Goal: Information Seeking & Learning: Check status

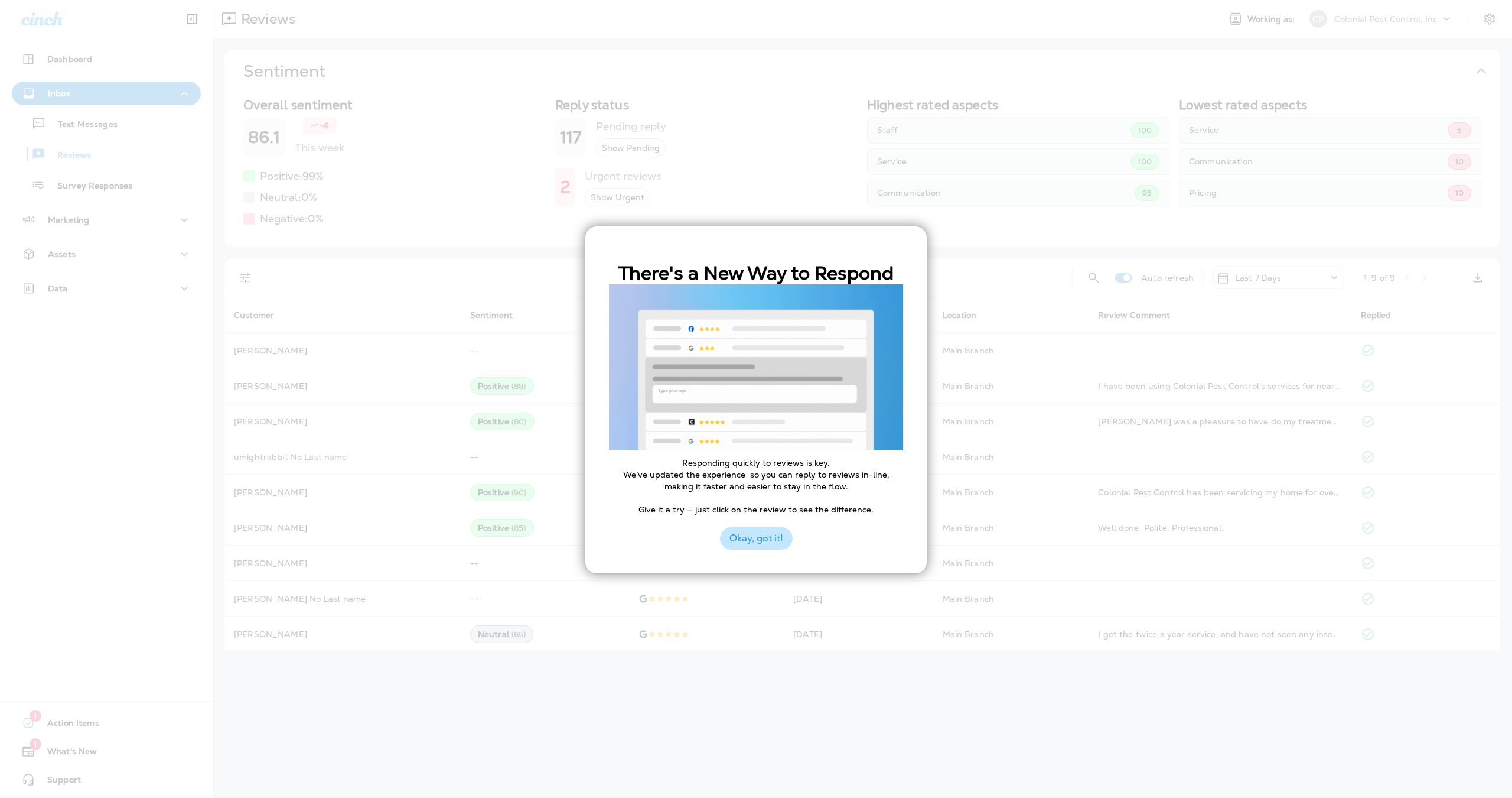
click at [764, 541] on button "Okay, got it!" at bounding box center [756, 538] width 72 height 23
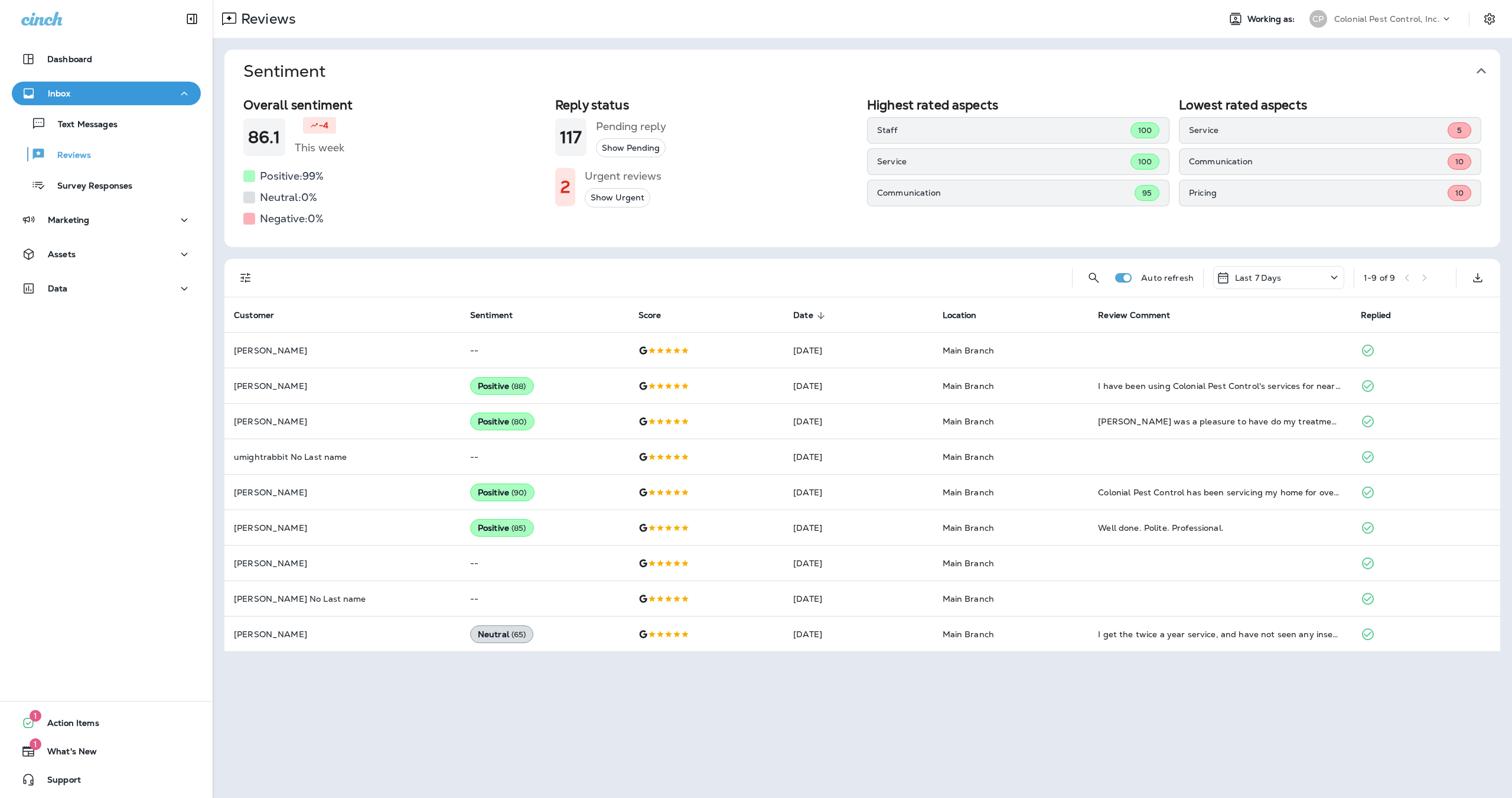
click at [600, 200] on button "Show Urgent" at bounding box center [618, 198] width 66 height 19
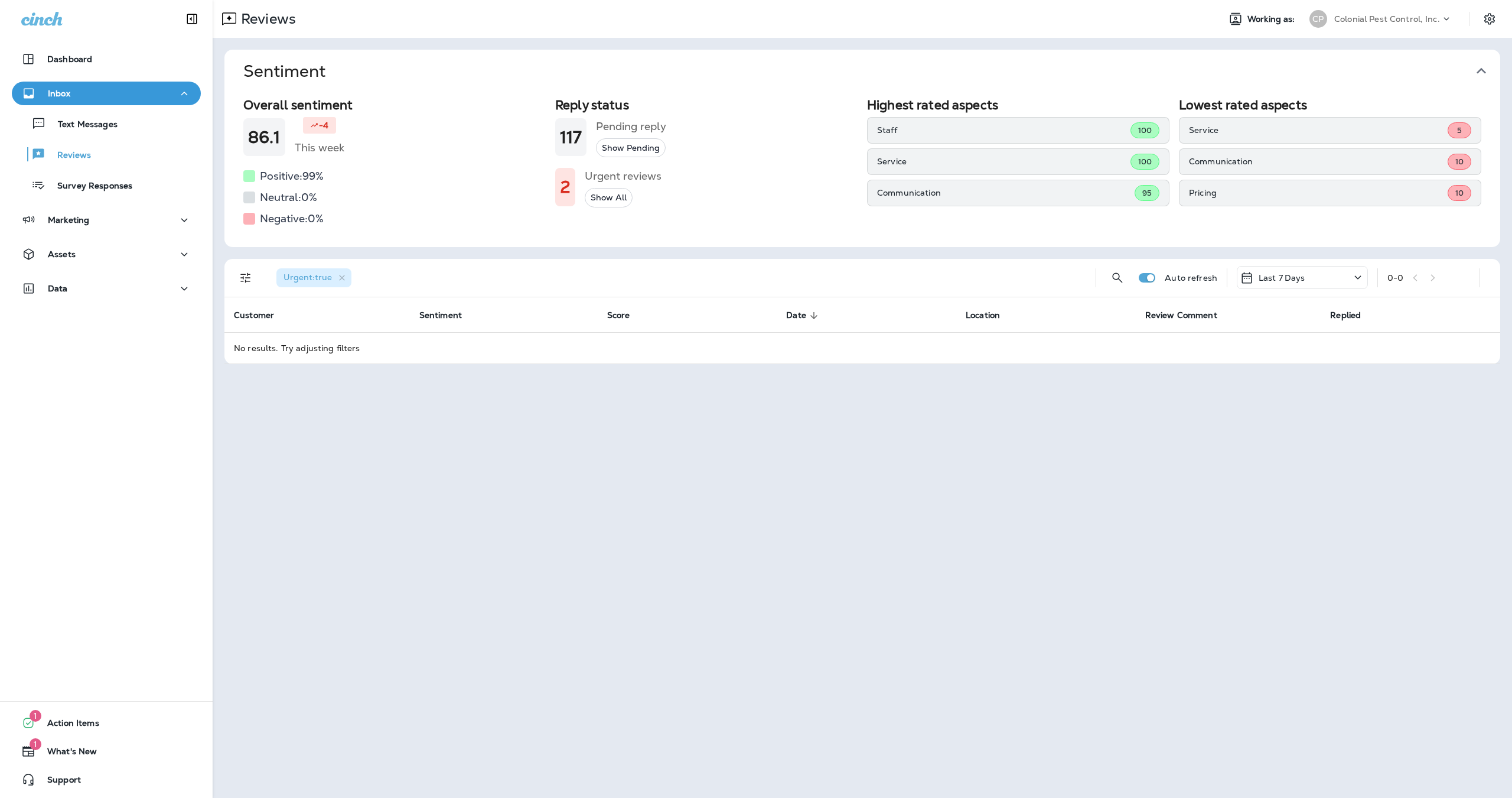
click at [550, 182] on div "Overall sentiment 86.1 -4 This week Positive: 99 % Neutral: 0 % Negative: 0 % R…" at bounding box center [862, 162] width 1238 height 131
click at [560, 182] on h1 "2" at bounding box center [565, 187] width 10 height 19
click at [1356, 280] on icon at bounding box center [1359, 277] width 14 height 14
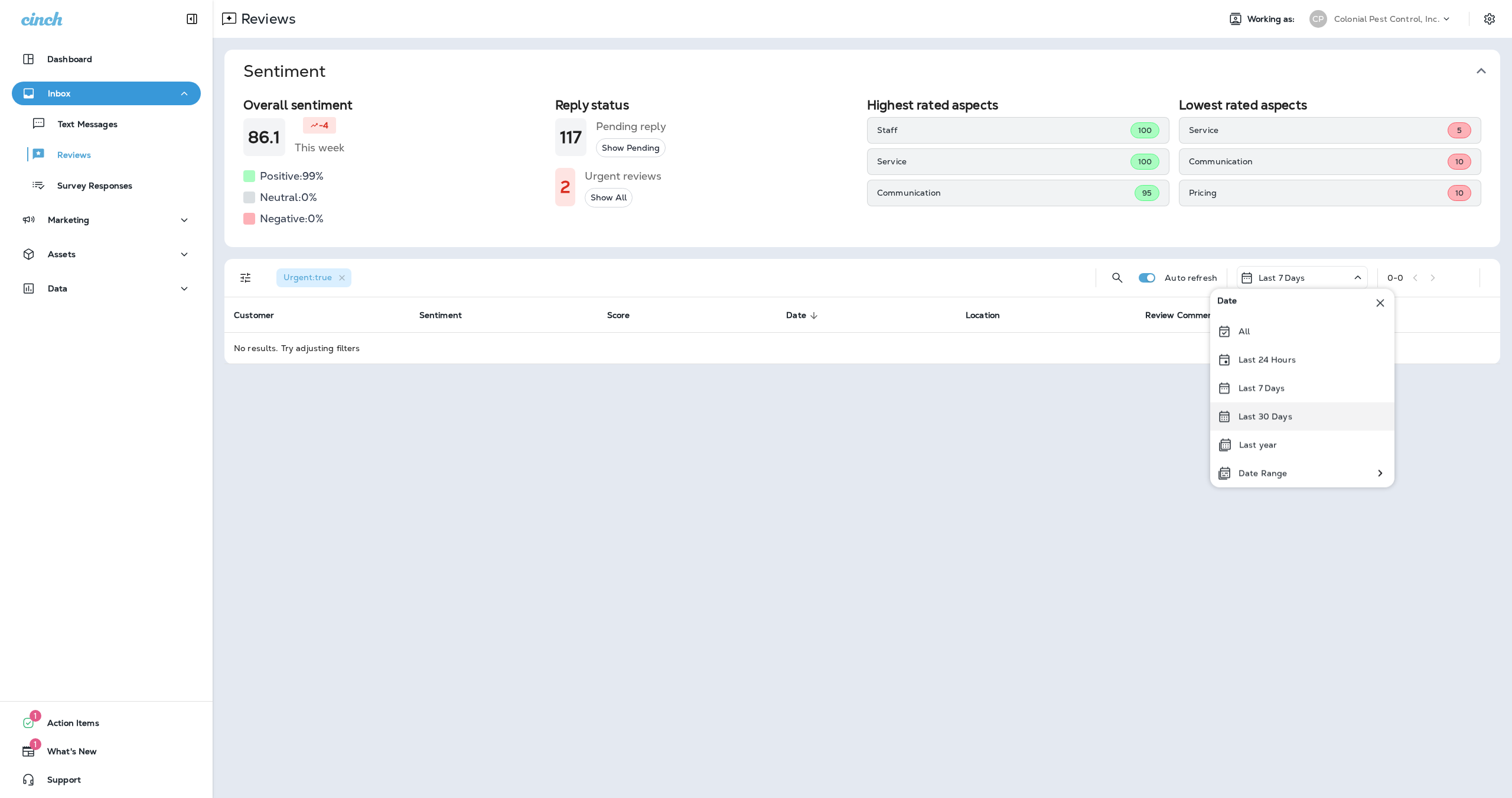
click at [1280, 419] on p "Last 30 Days" at bounding box center [1265, 417] width 54 height 10
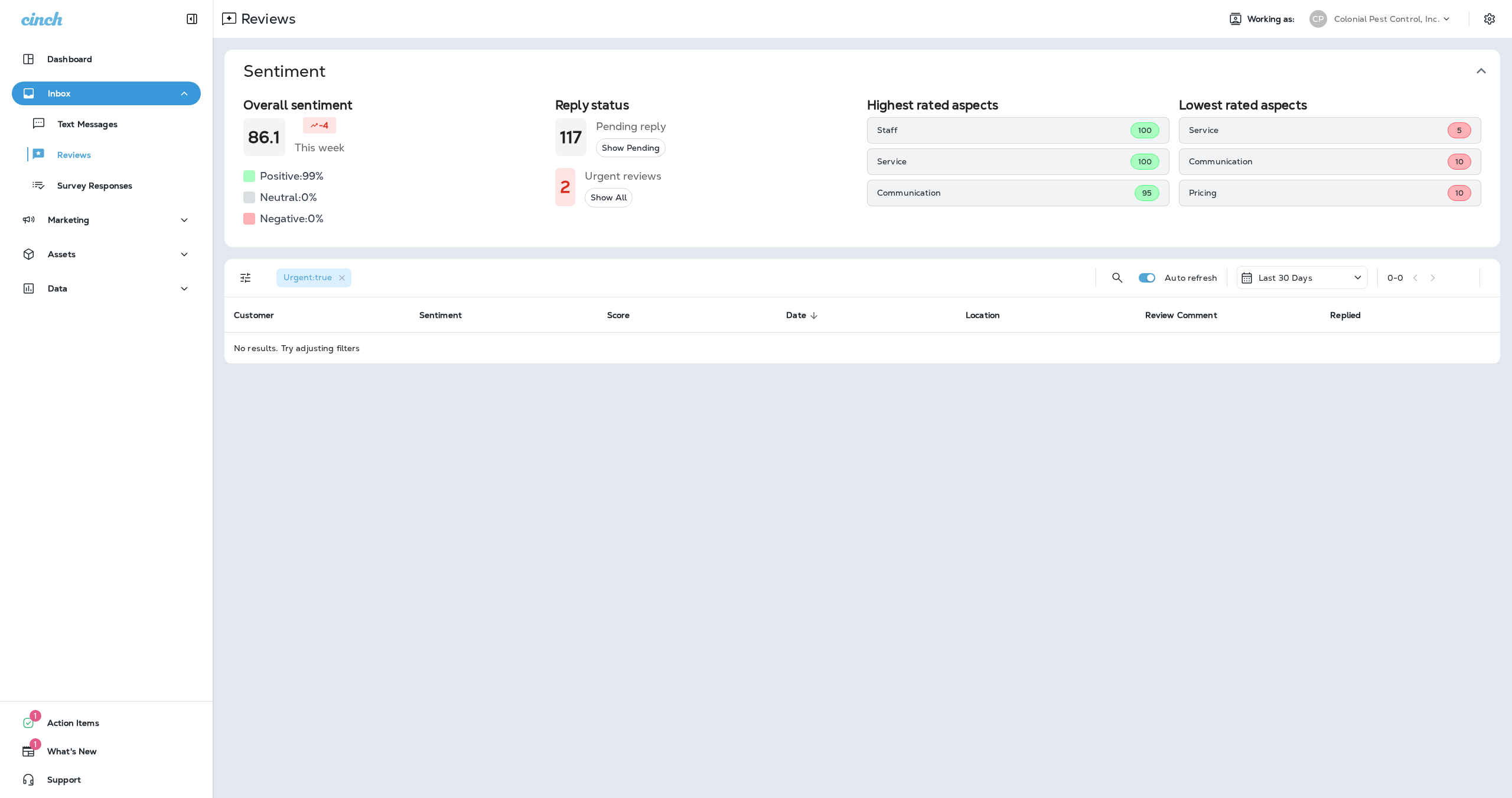
click at [1326, 279] on div "Last 30 Days" at bounding box center [1302, 277] width 131 height 23
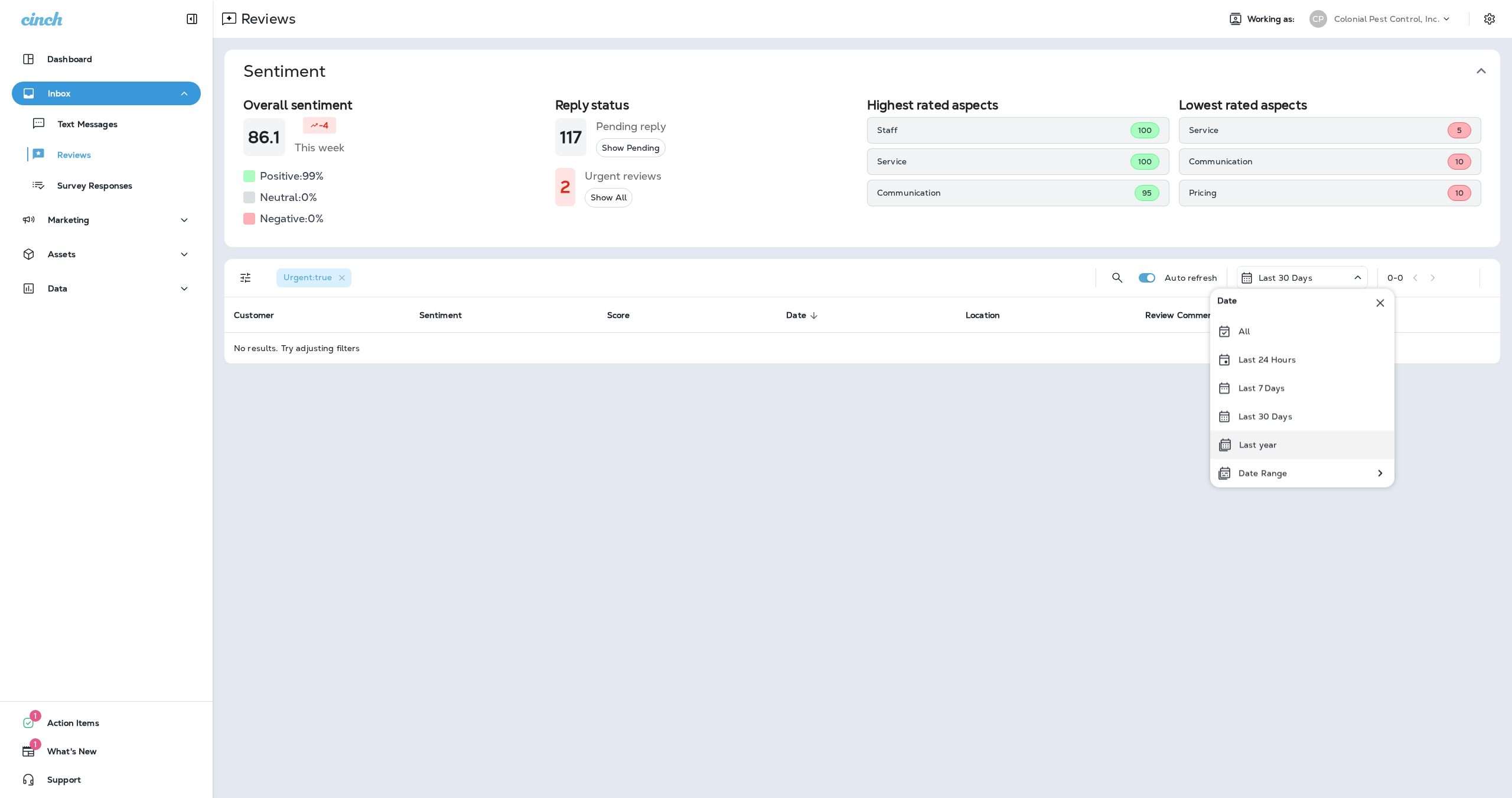
click at [1289, 434] on div "Last year" at bounding box center [1302, 444] width 184 height 28
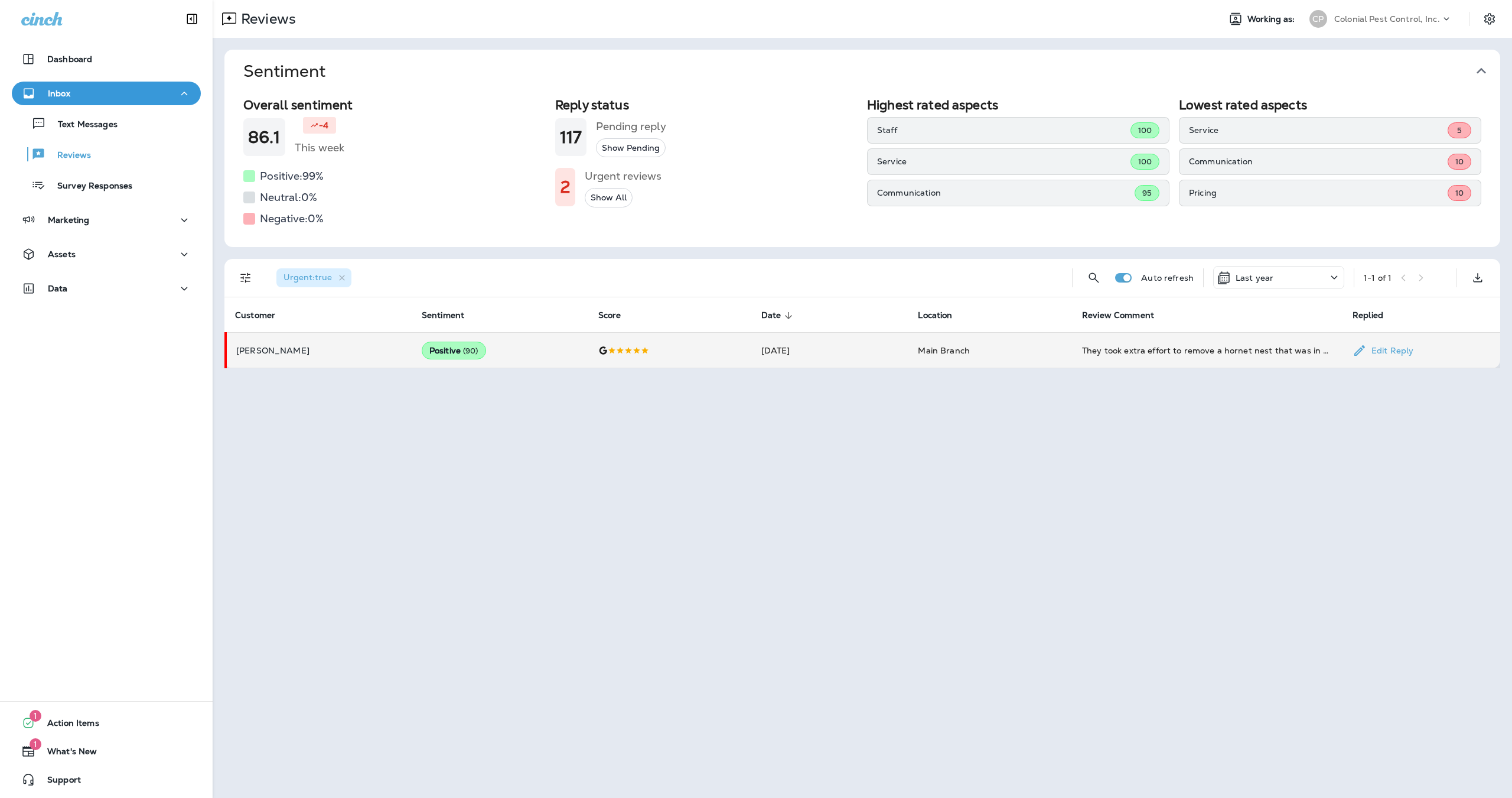
click at [269, 344] on td "[PERSON_NAME]" at bounding box center [319, 350] width 186 height 35
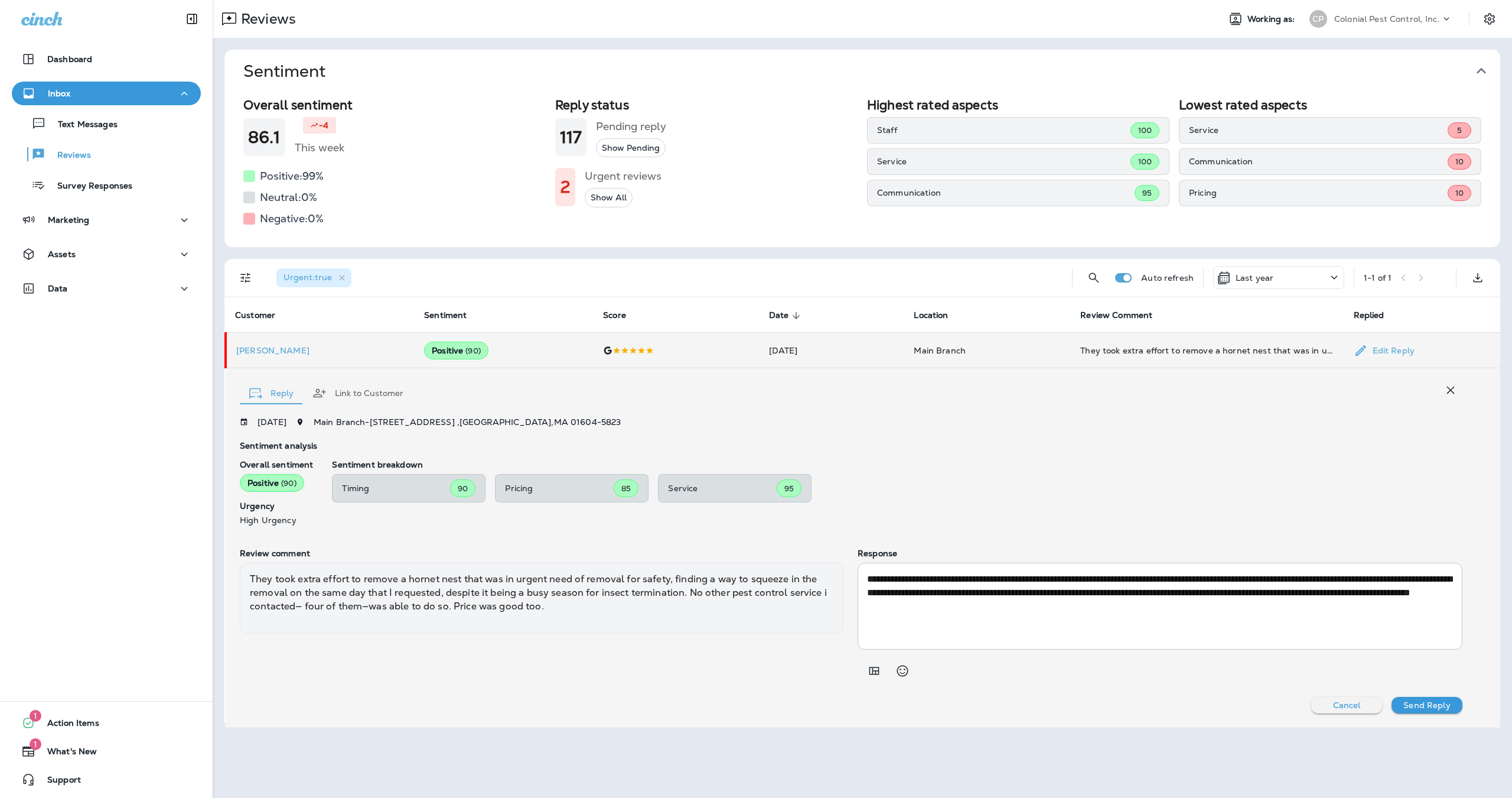
click at [570, 333] on td "Positive ( 90 )" at bounding box center [504, 350] width 179 height 35
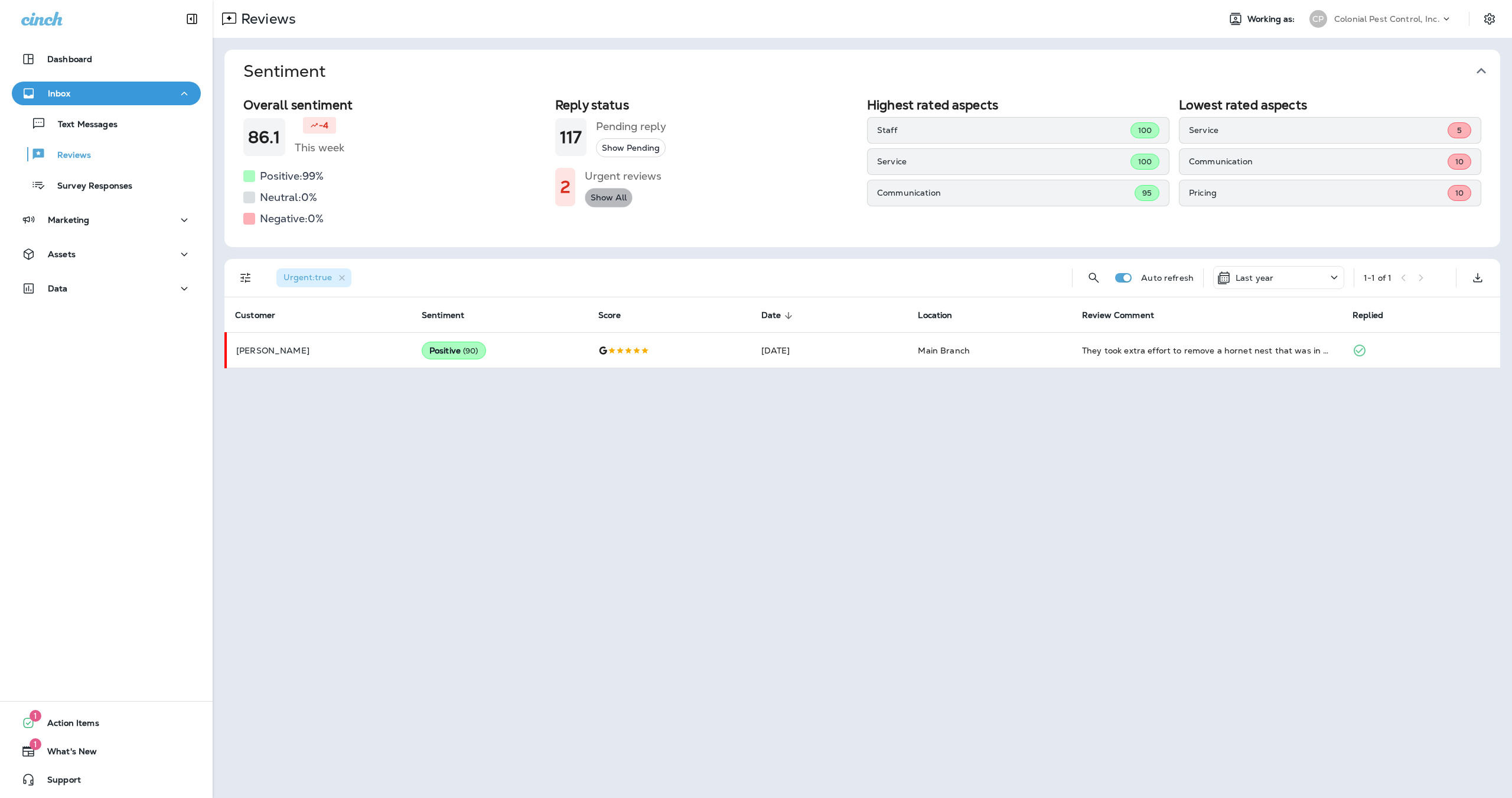
click at [599, 198] on button "Show All" at bounding box center [609, 198] width 48 height 19
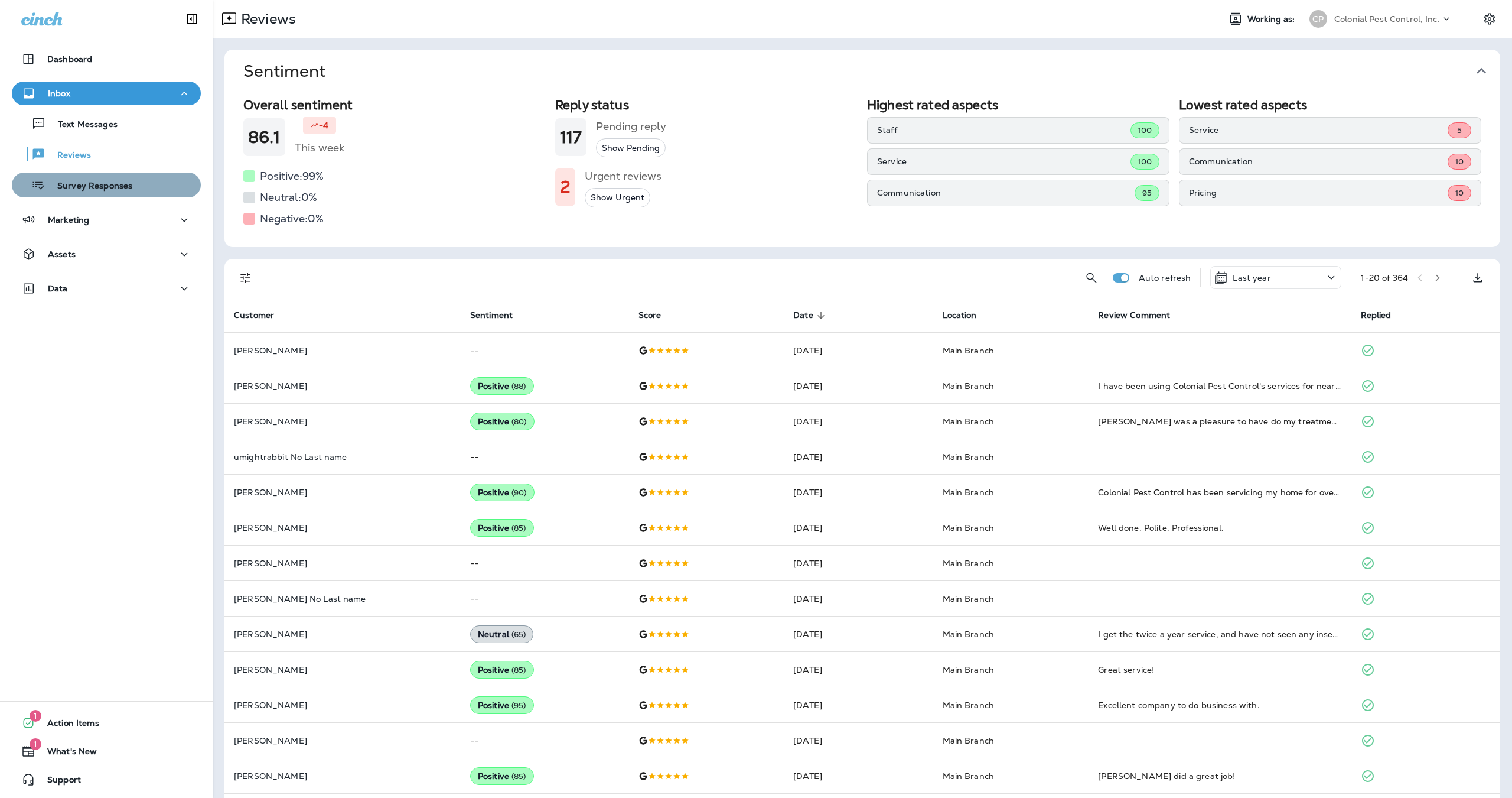
click at [131, 185] on p "Survey Responses" at bounding box center [89, 186] width 87 height 11
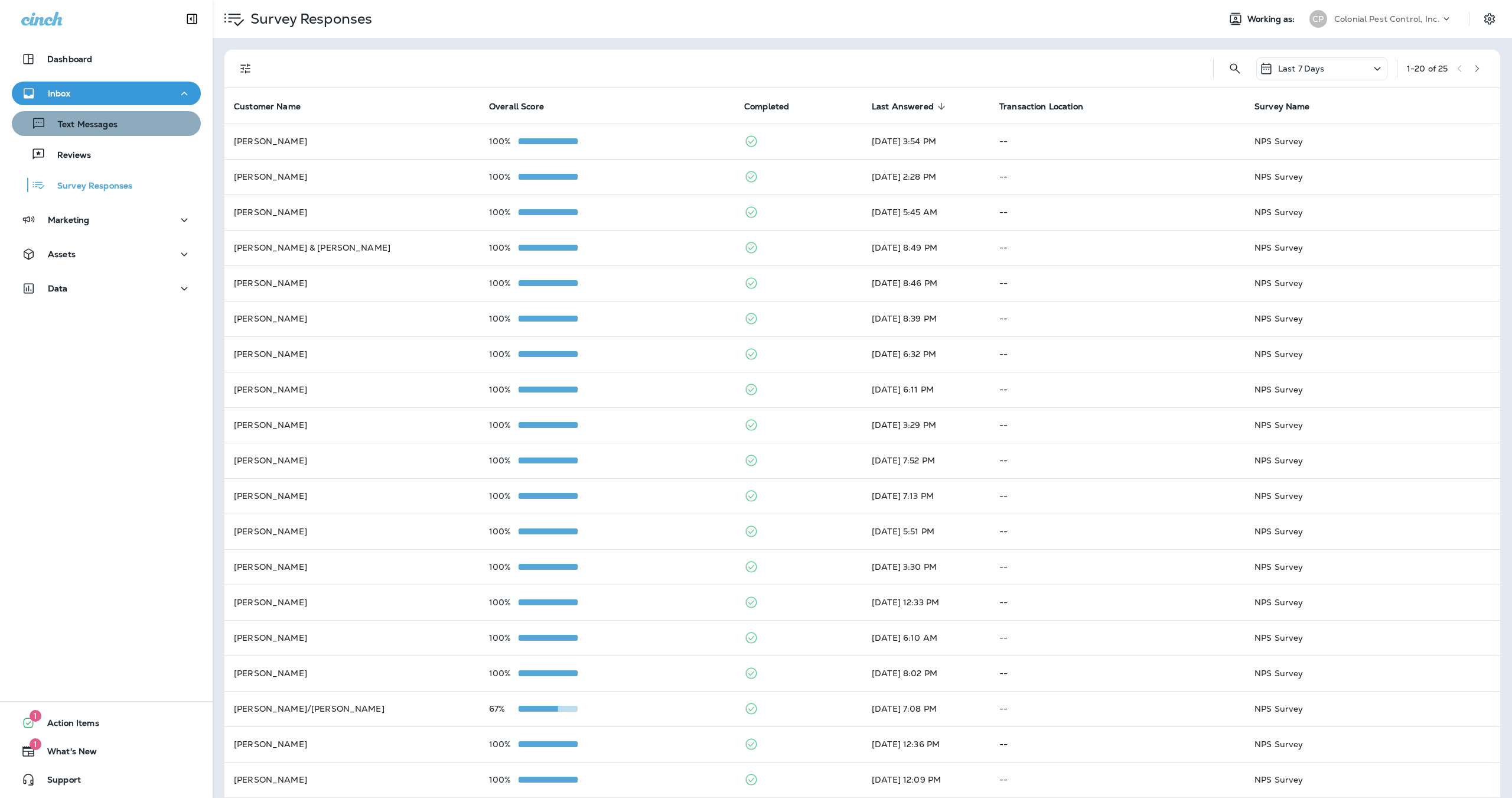
click at [104, 121] on p "Text Messages" at bounding box center [81, 125] width 72 height 11
